Goal: Find contact information: Find contact information

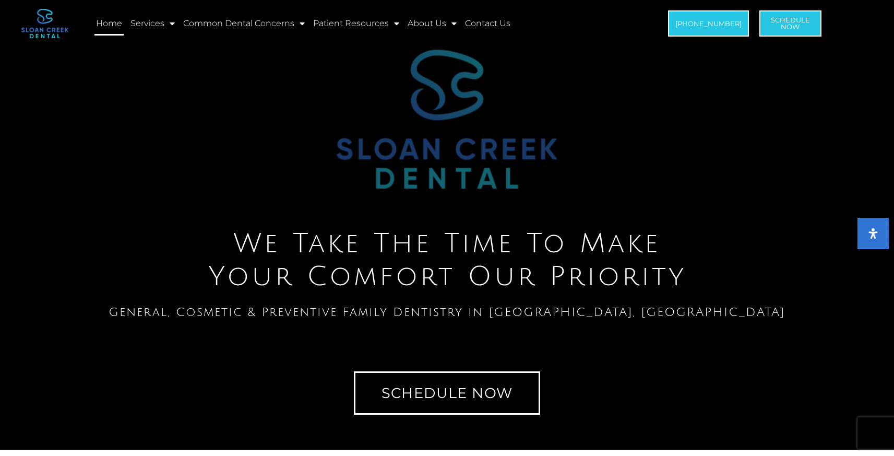
scroll to position [2, 0]
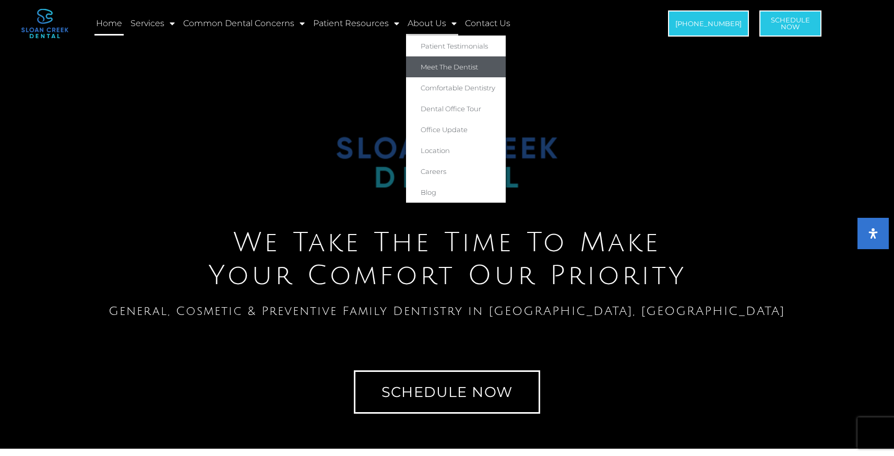
click at [462, 66] on link "Meet The Dentist" at bounding box center [456, 66] width 100 height 21
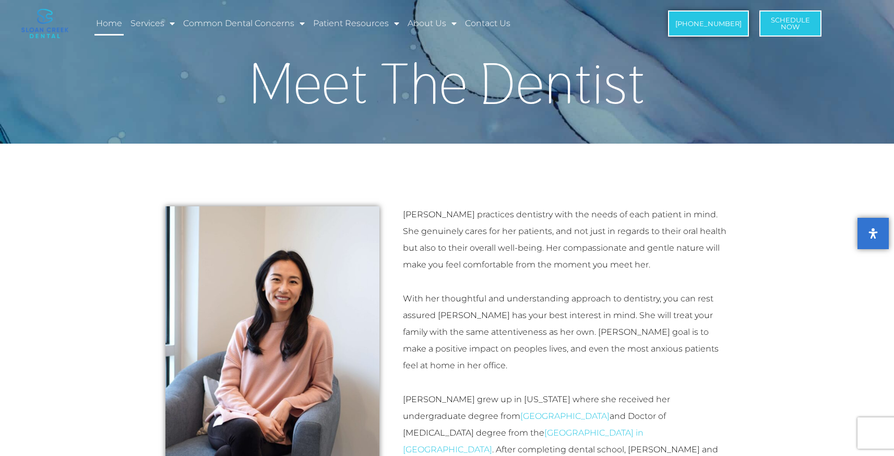
click at [111, 26] on link "Home" at bounding box center [109, 23] width 29 height 24
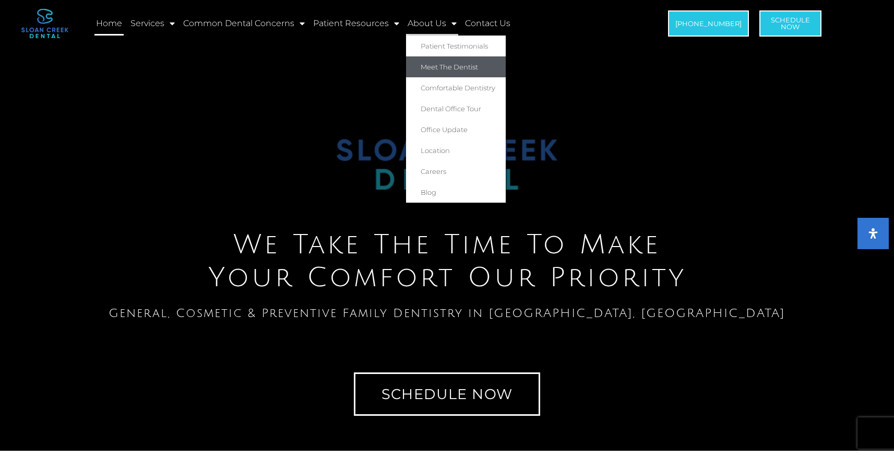
click at [456, 70] on link "Meet The Dentist" at bounding box center [456, 66] width 100 height 21
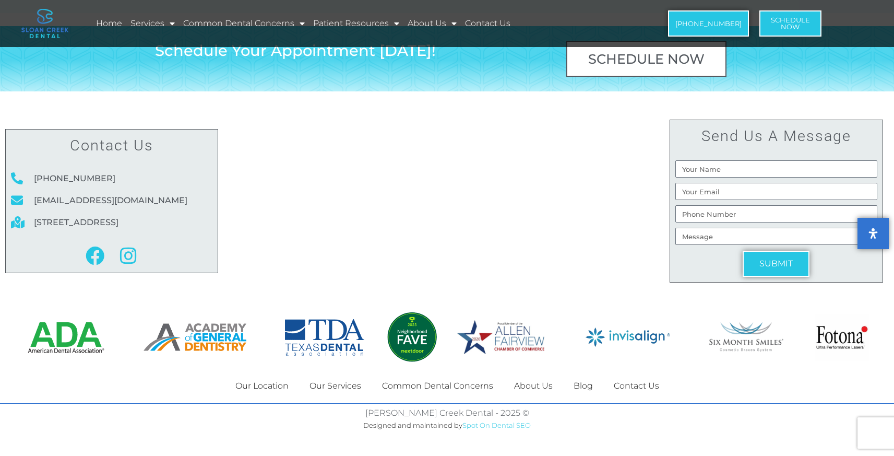
scroll to position [1962, 0]
drag, startPoint x: 208, startPoint y: 225, endPoint x: 35, endPoint y: 174, distance: 180.2
click at [35, 174] on ul "(972) 468-1440 info@sloancreekdental.com 115 Whistlestop Way, Fairview, TX, 750…" at bounding box center [112, 200] width 202 height 61
copy ul "(972) 468-1440 info@sloancreekdental.com 115 Whistlestop Way, Fairview, TX, 750…"
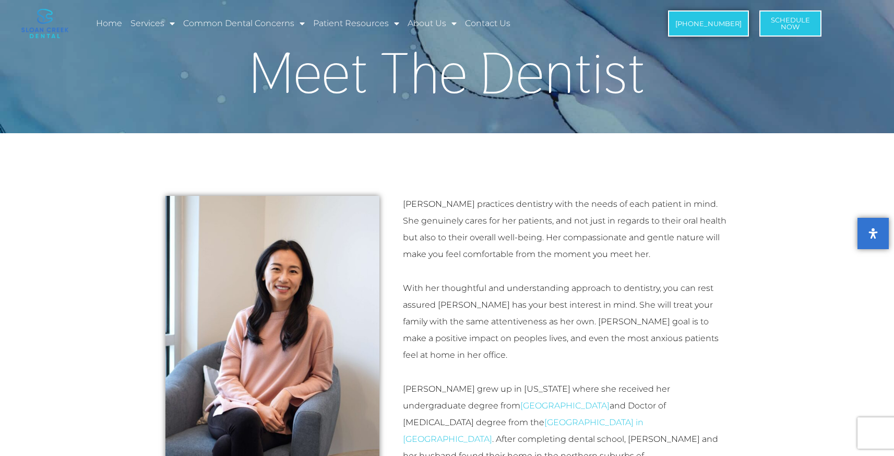
scroll to position [0, 0]
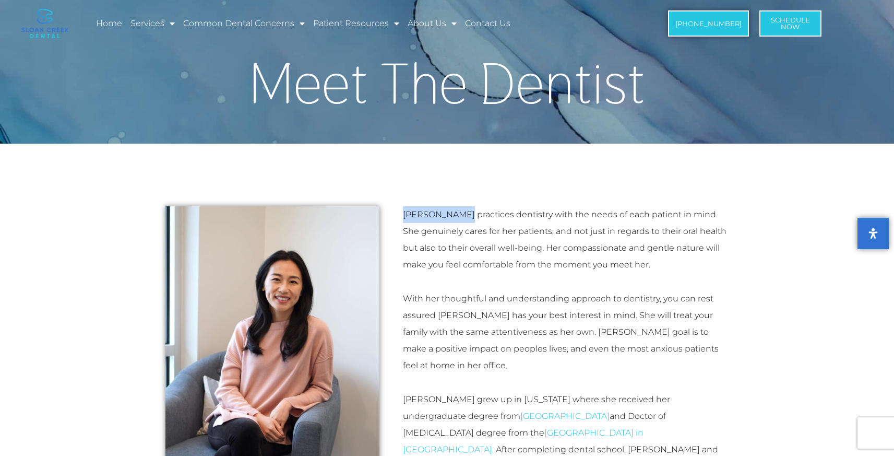
drag, startPoint x: 403, startPoint y: 213, endPoint x: 456, endPoint y: 212, distance: 53.3
click at [456, 212] on p "Dr. Tina Feng practices dentistry with the needs of each patient in mind. She g…" at bounding box center [566, 239] width 326 height 67
copy p "Dr. Tina Feng"
click at [766, 234] on section "Dr. Tina Feng practices dentistry with the needs of each patient in mind. She g…" at bounding box center [447, 462] width 894 height 617
